Goal: Task Accomplishment & Management: Complete application form

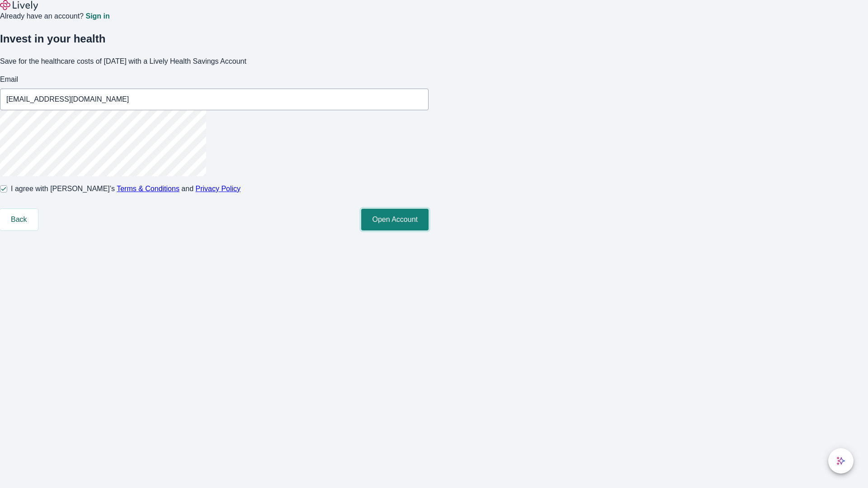
click at [428, 230] on button "Open Account" at bounding box center [394, 220] width 67 height 22
type input "[EMAIL_ADDRESS][DOMAIN_NAME]"
click at [7, 192] on input "I agree with Lively’s Terms & Conditions and Privacy Policy" at bounding box center [3, 188] width 7 height 7
checkbox input "false"
type input "[EMAIL_ADDRESS][DOMAIN_NAME]"
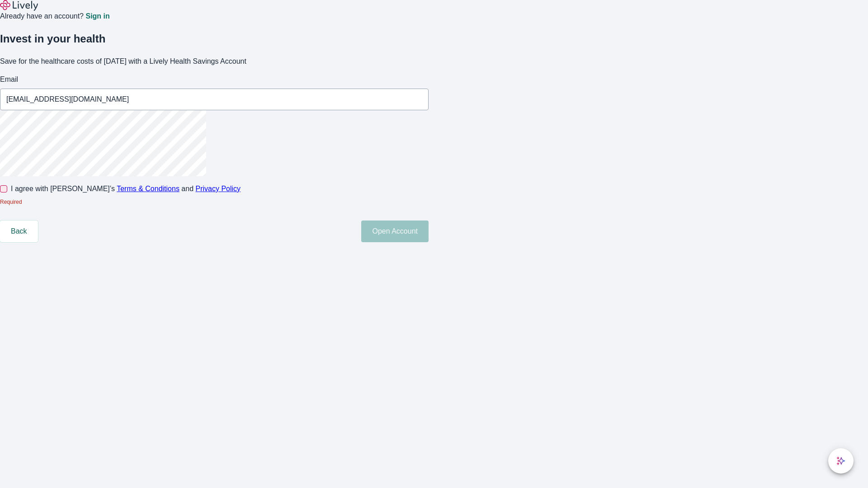
click at [7, 192] on input "I agree with Lively’s Terms & Conditions and Privacy Policy" at bounding box center [3, 188] width 7 height 7
checkbox input "true"
click at [428, 230] on button "Open Account" at bounding box center [394, 220] width 67 height 22
